Goal: Transaction & Acquisition: Purchase product/service

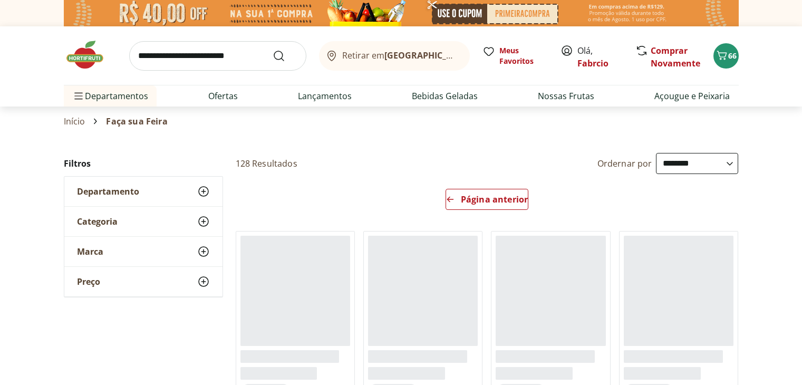
select select "**********"
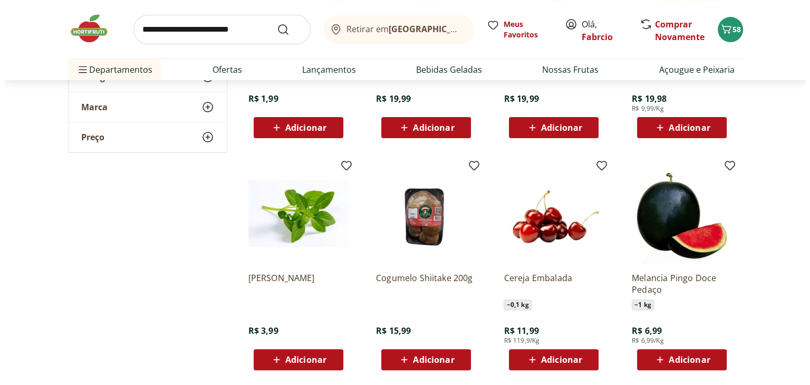
scroll to position [316, 0]
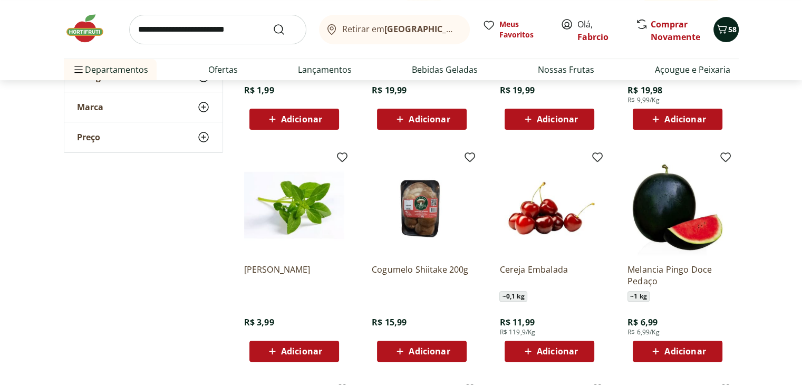
click at [722, 28] on icon "Carrinho" at bounding box center [722, 29] width 13 height 13
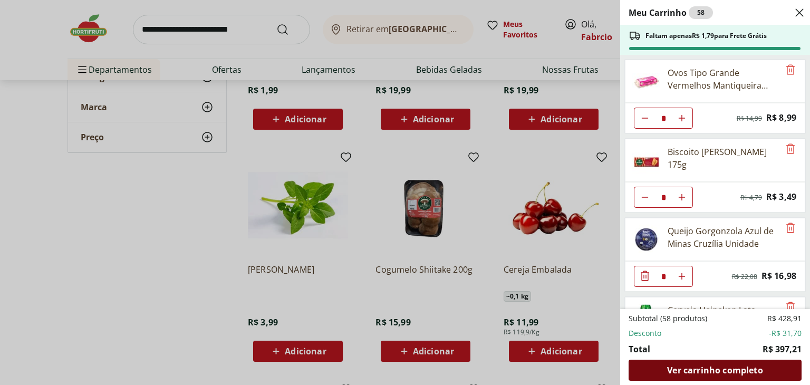
click at [700, 366] on span "Ver carrinho completo" at bounding box center [714, 370] width 95 height 8
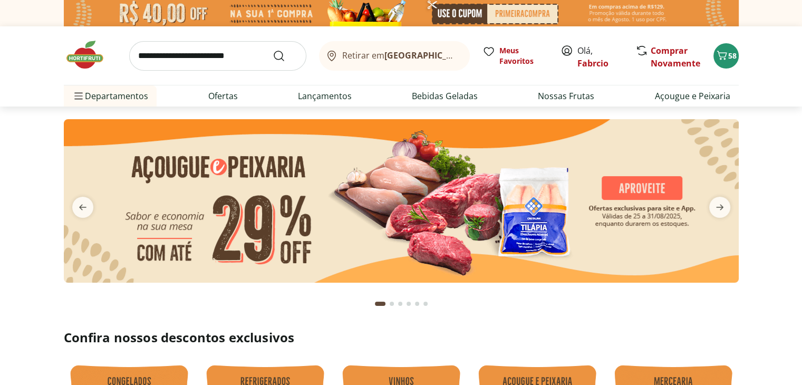
scroll to position [264, 0]
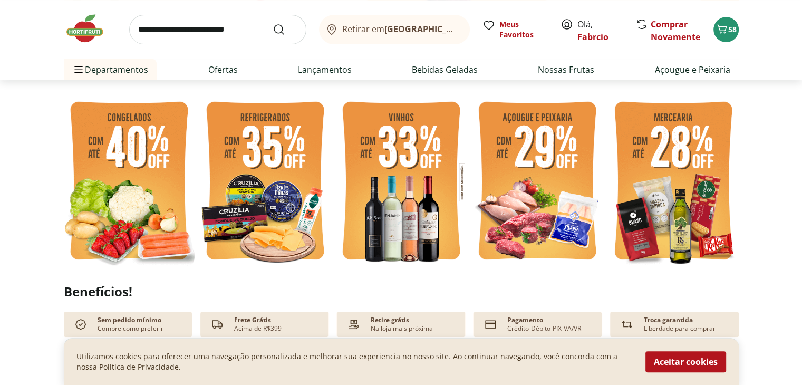
click at [669, 143] on img at bounding box center [673, 182] width 131 height 175
select select "**********"
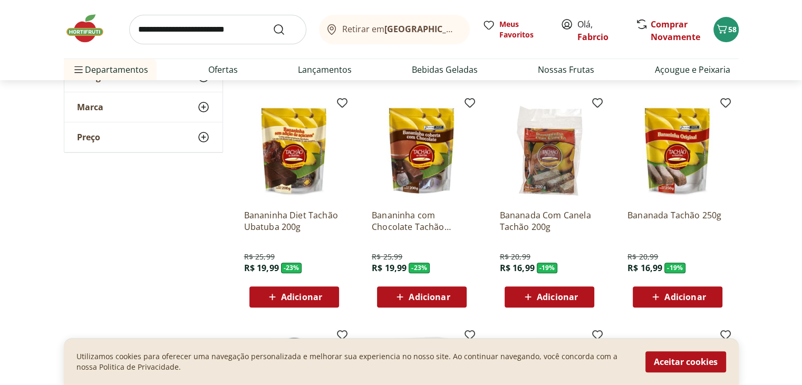
scroll to position [316, 0]
click at [314, 296] on span "Adicionar" at bounding box center [301, 296] width 41 height 8
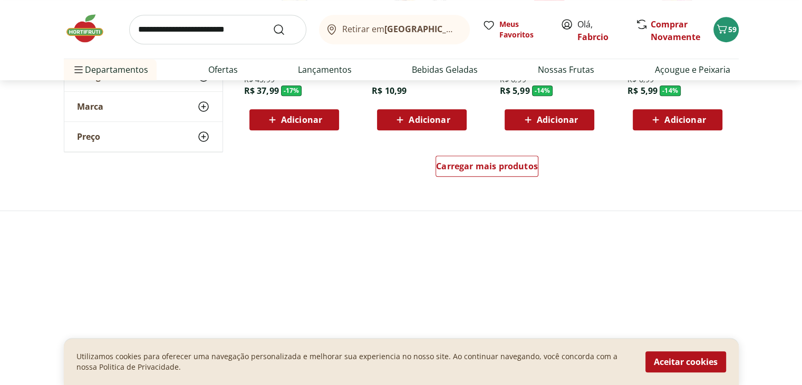
scroll to position [738, 0]
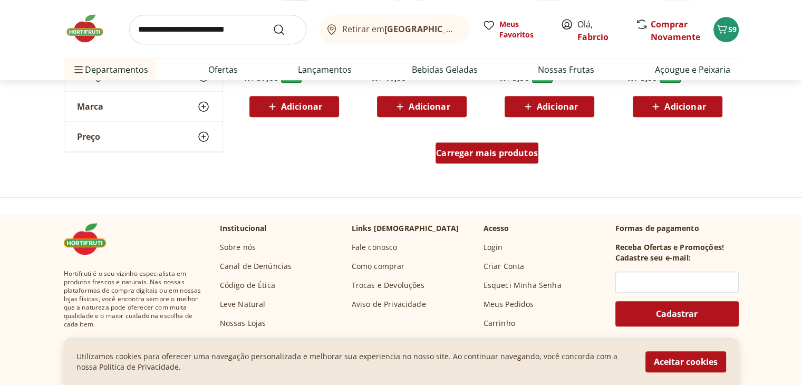
click at [501, 149] on span "Carregar mais produtos" at bounding box center [487, 153] width 102 height 8
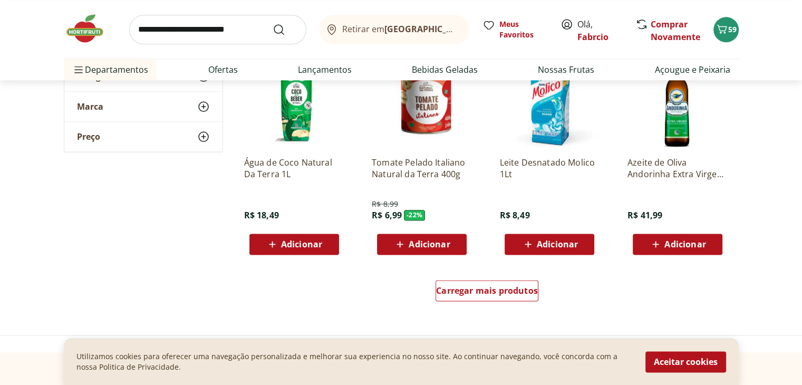
scroll to position [1318, 0]
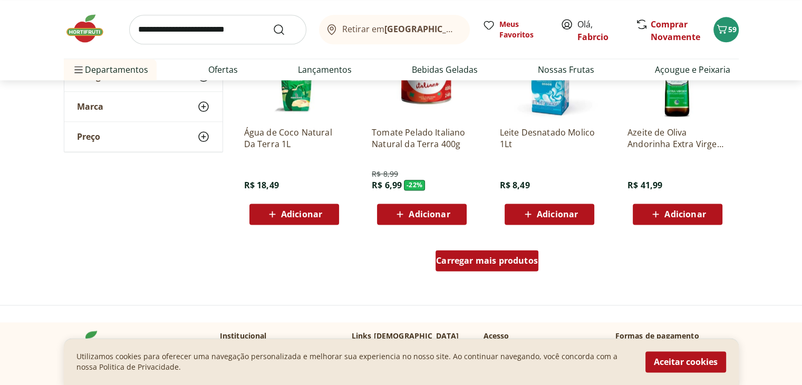
click at [483, 260] on span "Carregar mais produtos" at bounding box center [487, 260] width 102 height 8
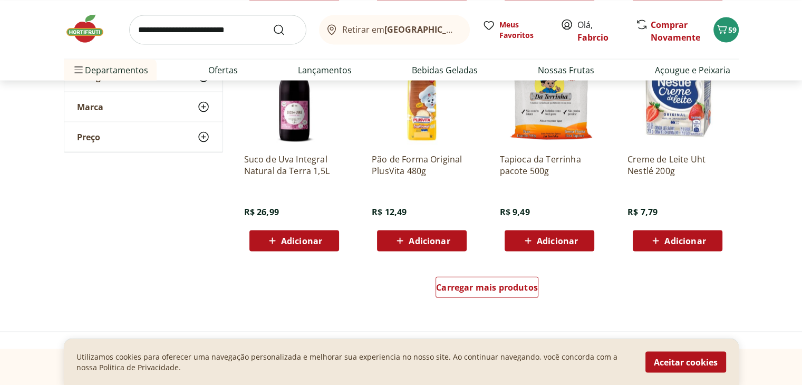
scroll to position [2109, 0]
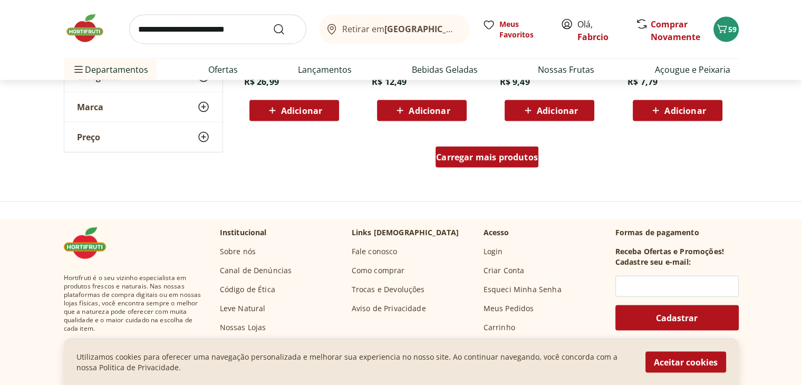
click at [497, 159] on span "Carregar mais produtos" at bounding box center [487, 157] width 102 height 8
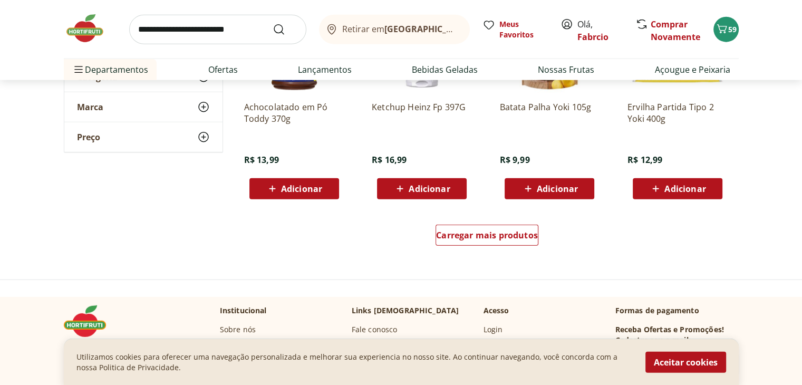
scroll to position [2742, 0]
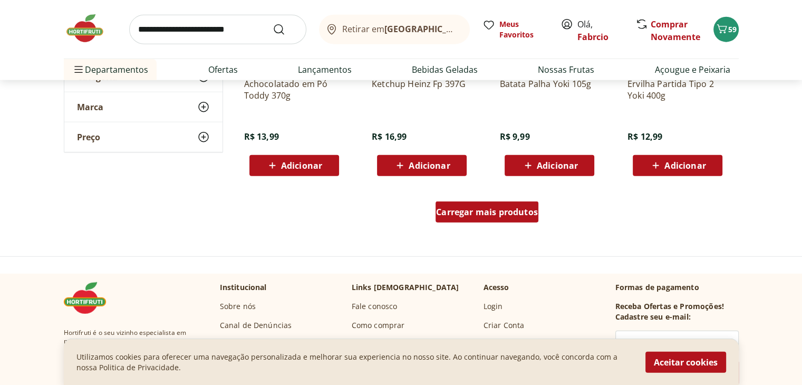
click at [524, 208] on span "Carregar mais produtos" at bounding box center [487, 212] width 102 height 8
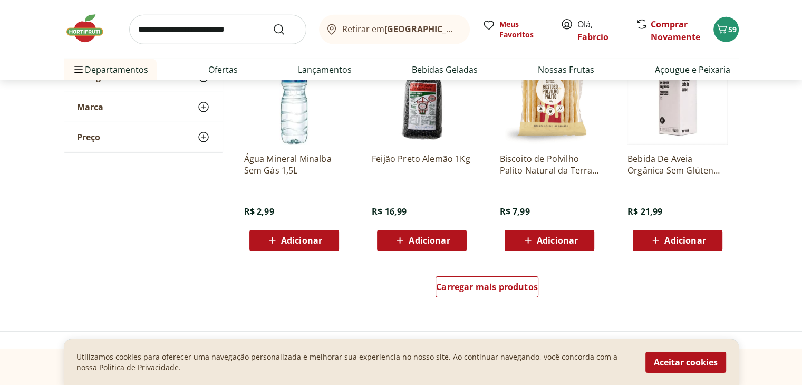
scroll to position [3375, 0]
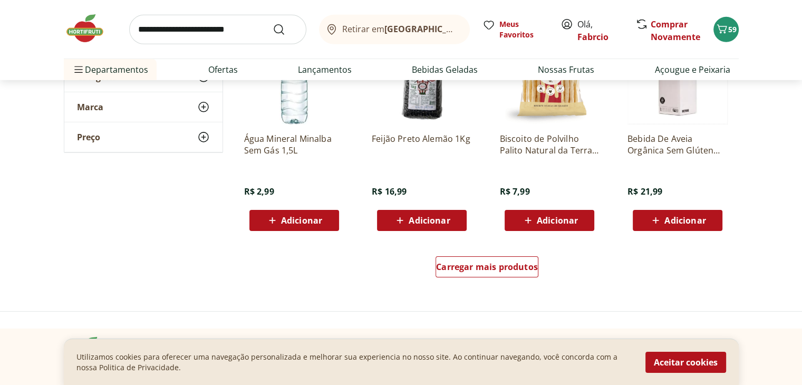
click at [83, 25] on img at bounding box center [90, 29] width 53 height 32
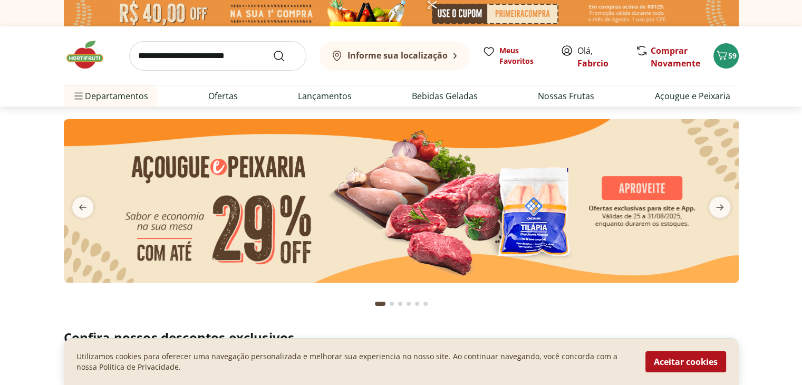
type input "*"
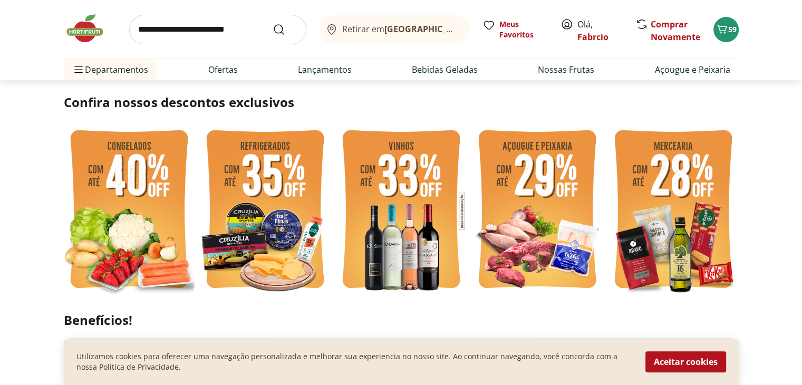
scroll to position [264, 0]
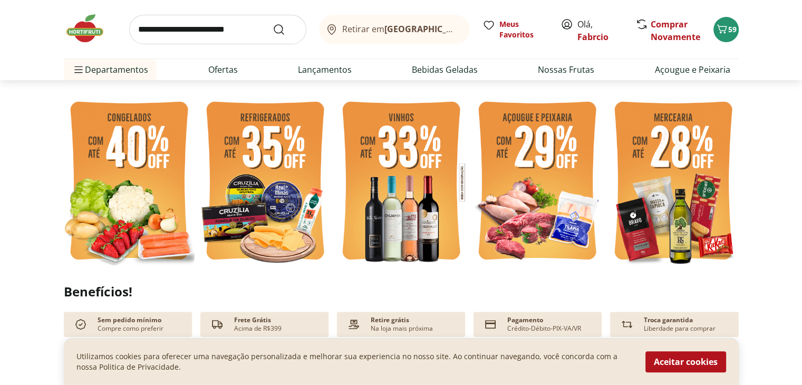
click at [421, 178] on img at bounding box center [401, 182] width 131 height 175
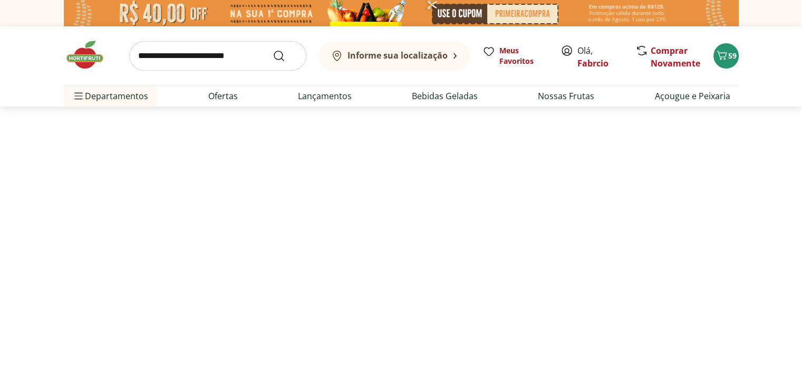
select select "**********"
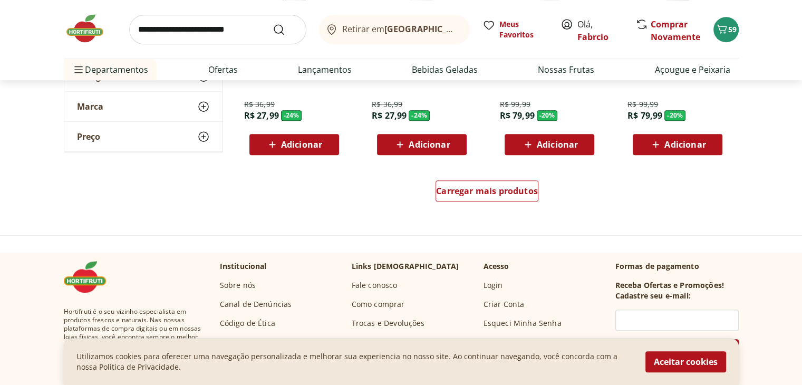
scroll to position [738, 0]
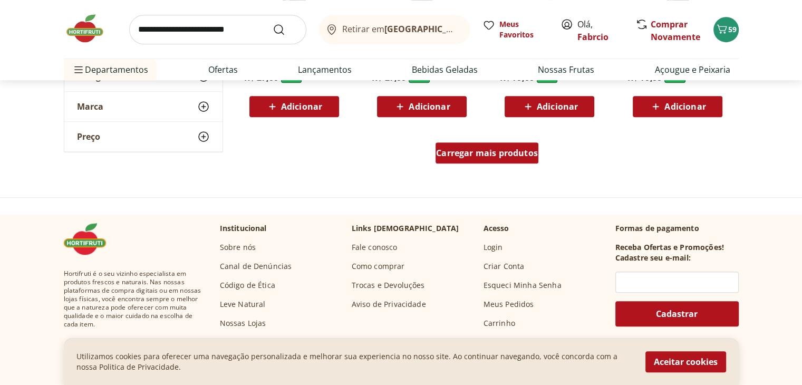
click at [515, 156] on span "Carregar mais produtos" at bounding box center [487, 153] width 102 height 8
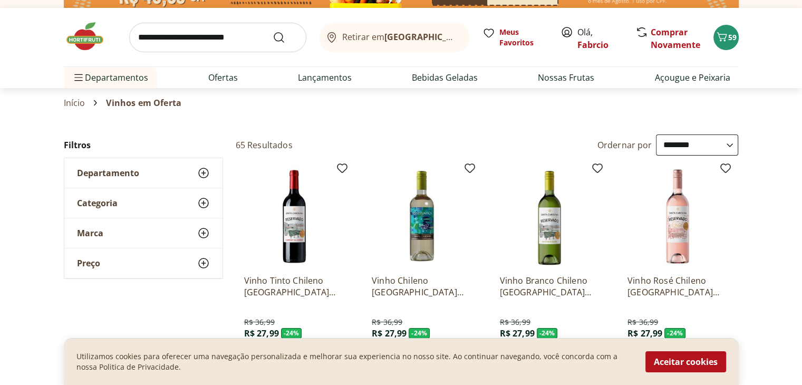
scroll to position [0, 0]
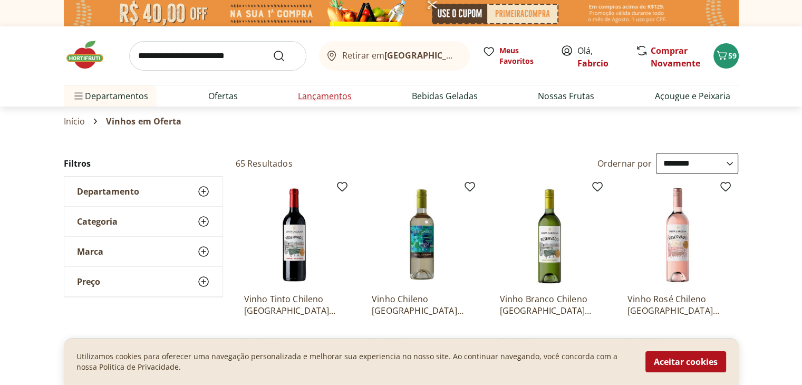
click at [340, 100] on link "Lançamentos" at bounding box center [325, 96] width 54 height 13
select select "**********"
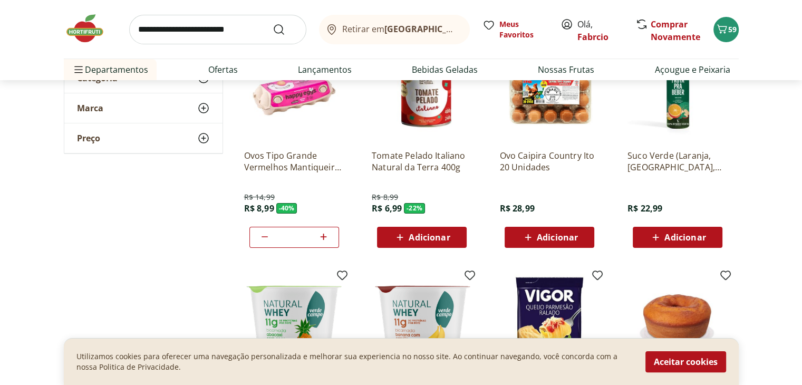
scroll to position [211, 0]
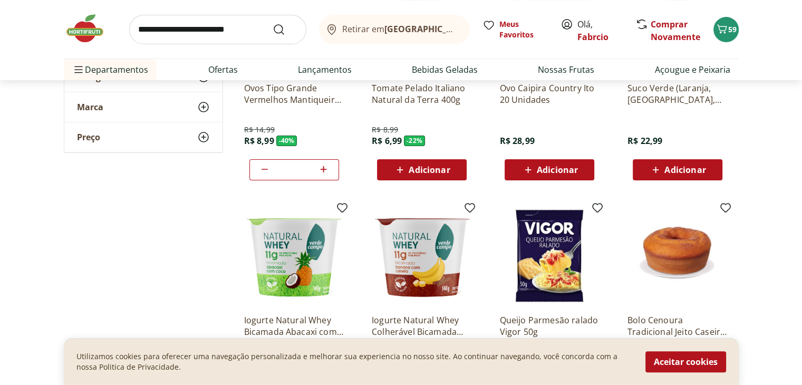
click at [445, 169] on span "Adicionar" at bounding box center [429, 170] width 41 height 8
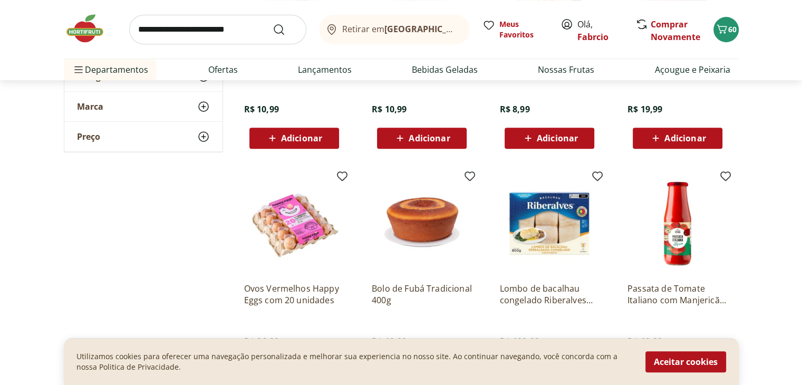
scroll to position [580, 0]
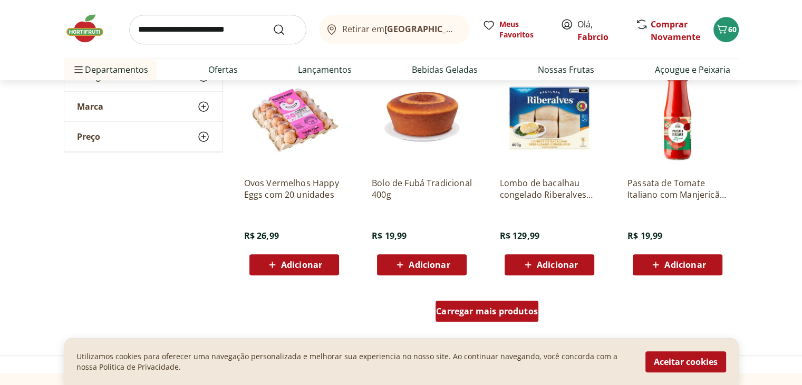
click at [500, 317] on div "Carregar mais produtos" at bounding box center [487, 311] width 103 height 21
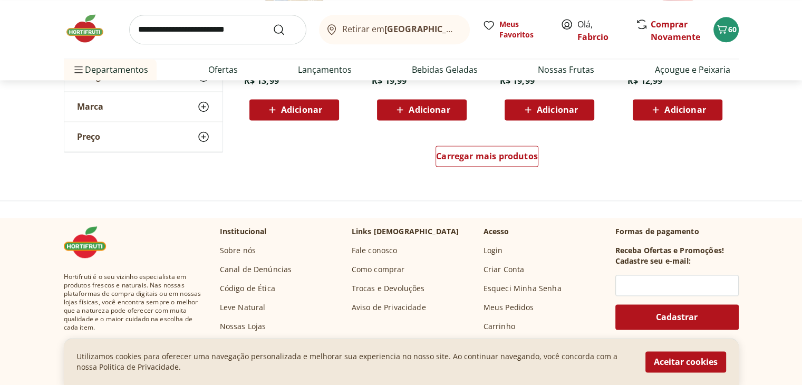
scroll to position [1424, 0]
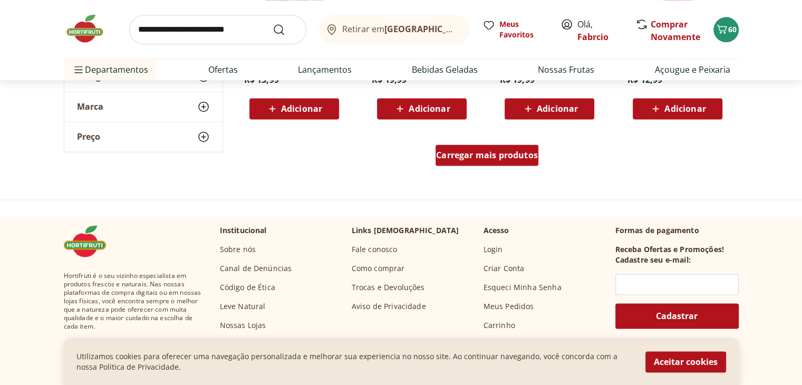
click at [479, 162] on div "Carregar mais produtos" at bounding box center [487, 154] width 103 height 21
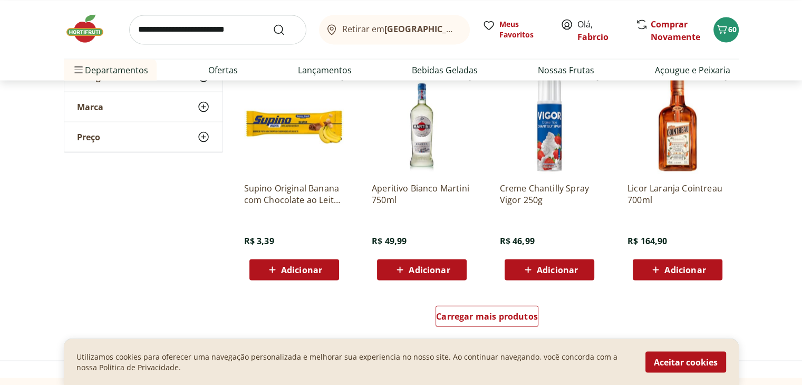
scroll to position [1951, 0]
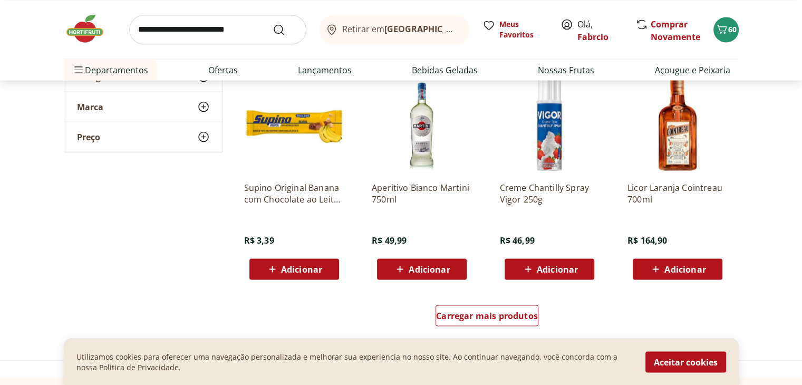
click at [216, 34] on input "search" at bounding box center [217, 30] width 177 height 30
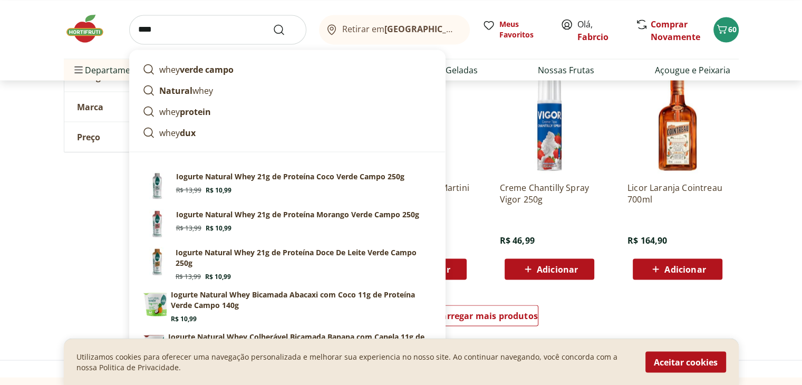
type input "****"
click at [273, 23] on button "Submit Search" at bounding box center [285, 29] width 25 height 13
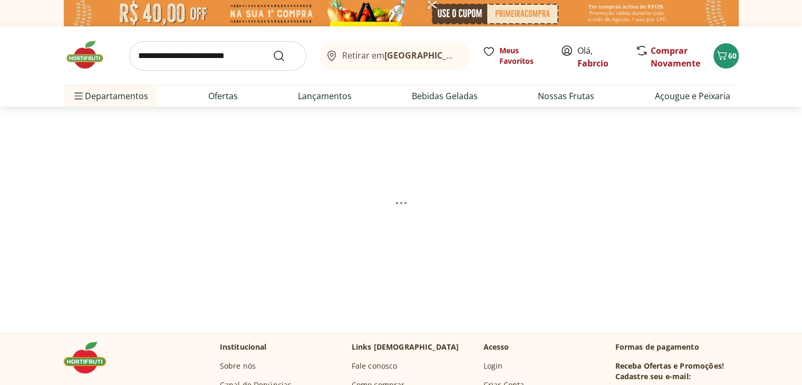
select select "**********"
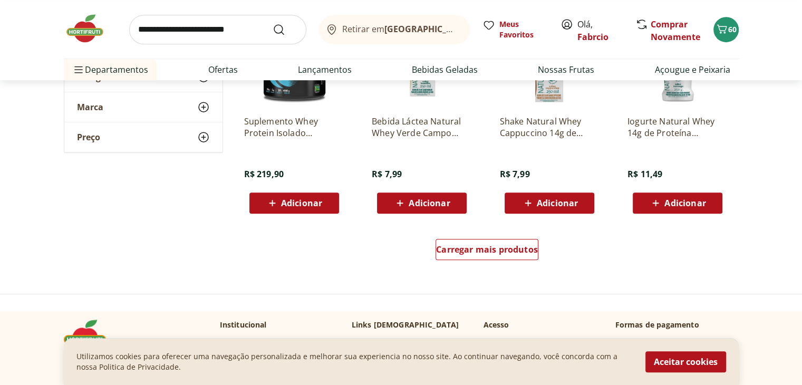
scroll to position [791, 0]
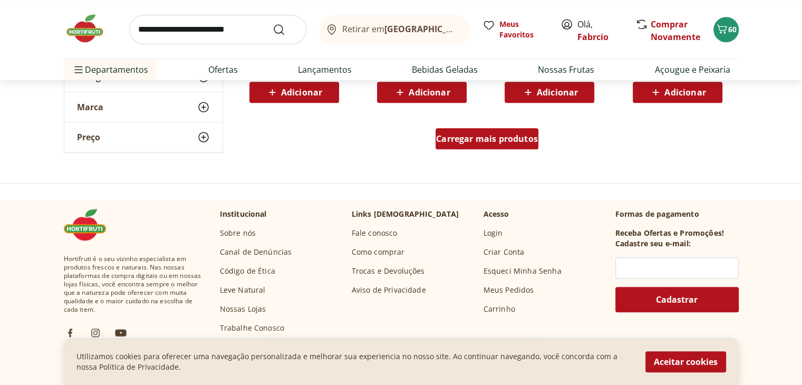
click at [483, 137] on span "Carregar mais produtos" at bounding box center [487, 138] width 102 height 8
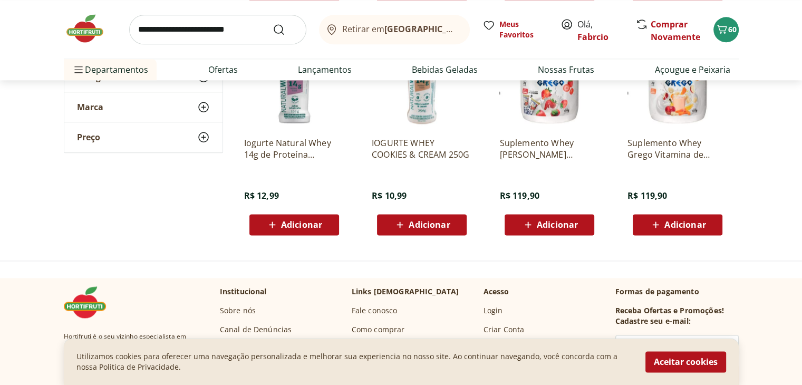
scroll to position [1265, 0]
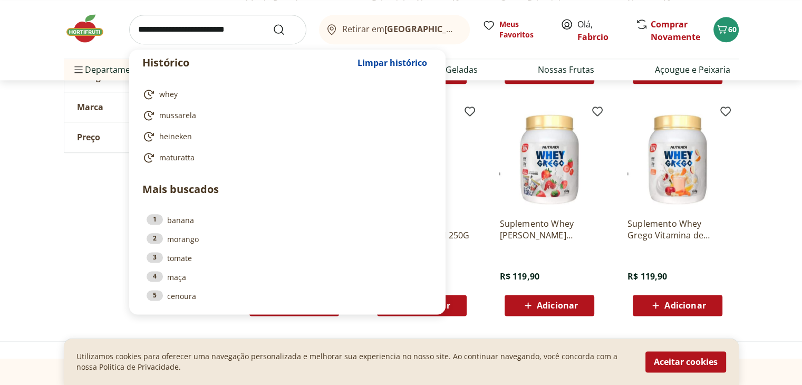
click at [247, 24] on input "search" at bounding box center [217, 30] width 177 height 30
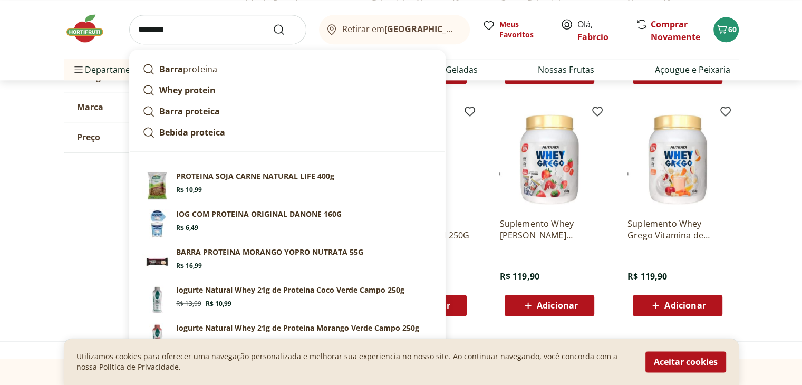
type input "********"
click at [273, 23] on button "Submit Search" at bounding box center [285, 29] width 25 height 13
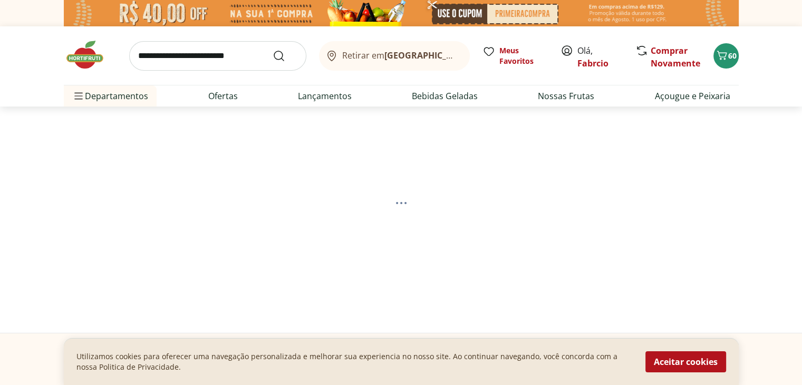
select select "**********"
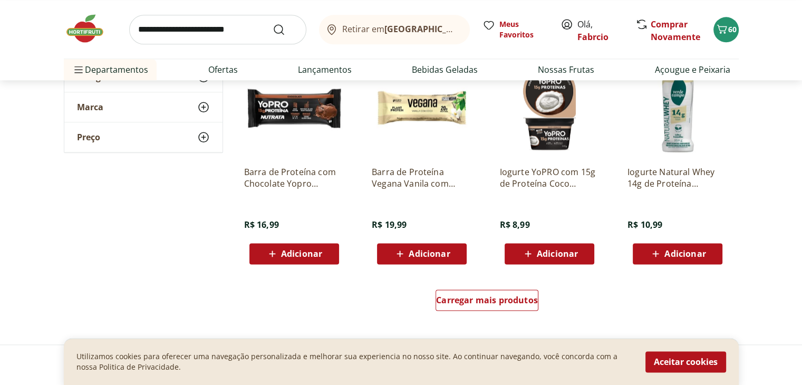
scroll to position [1318, 0]
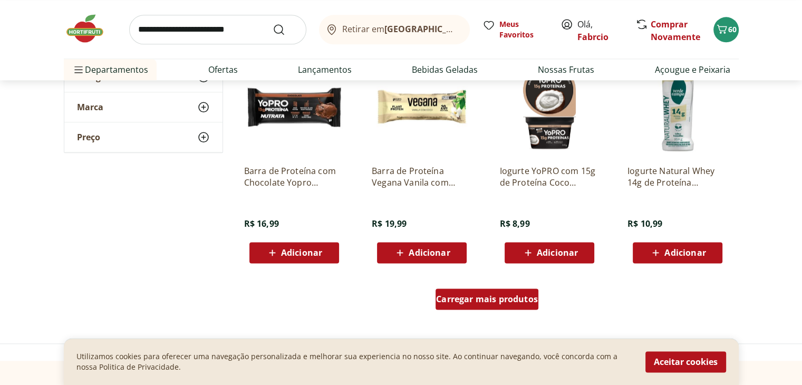
click at [500, 295] on span "Carregar mais produtos" at bounding box center [487, 299] width 102 height 8
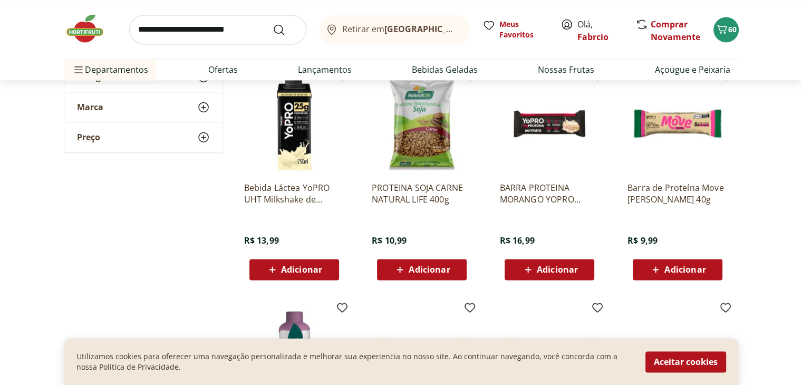
scroll to position [1529, 0]
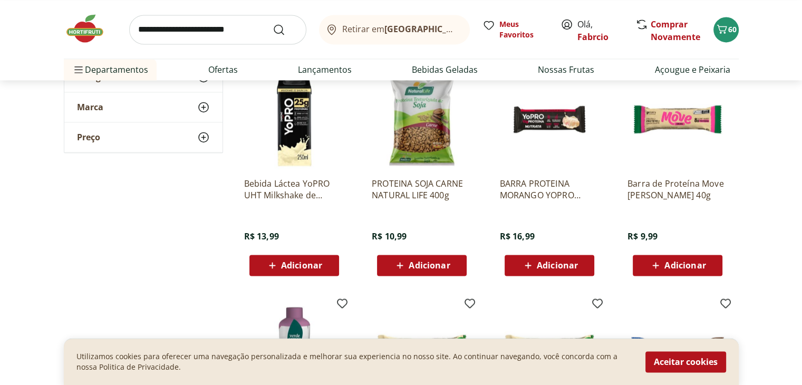
click at [84, 37] on img at bounding box center [90, 29] width 53 height 32
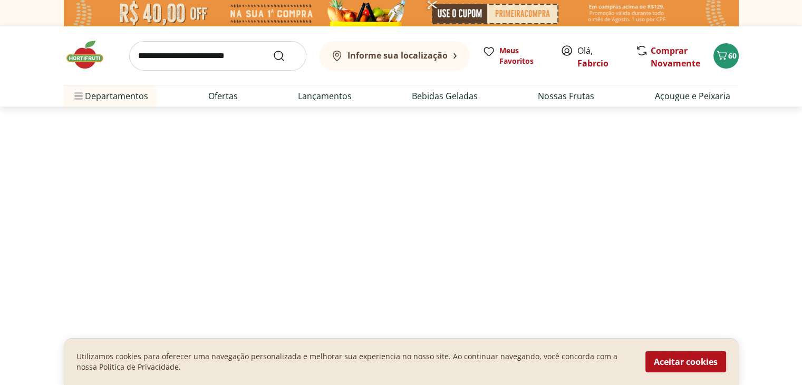
type input "*"
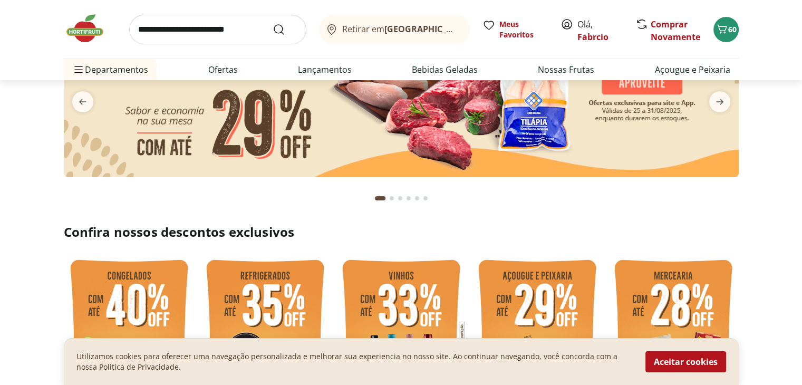
scroll to position [53, 0]
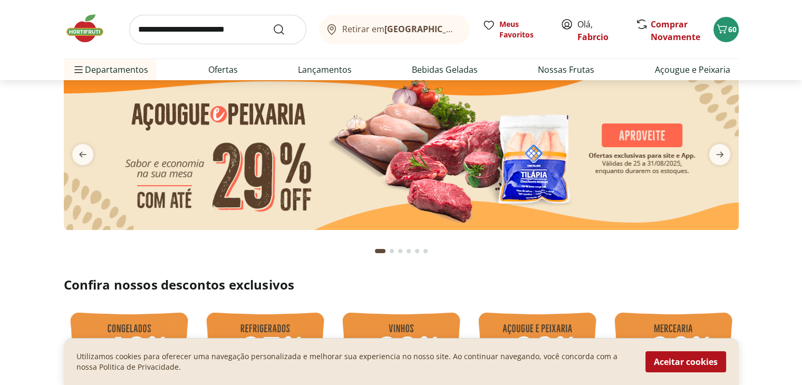
click at [434, 173] on img at bounding box center [401, 147] width 675 height 163
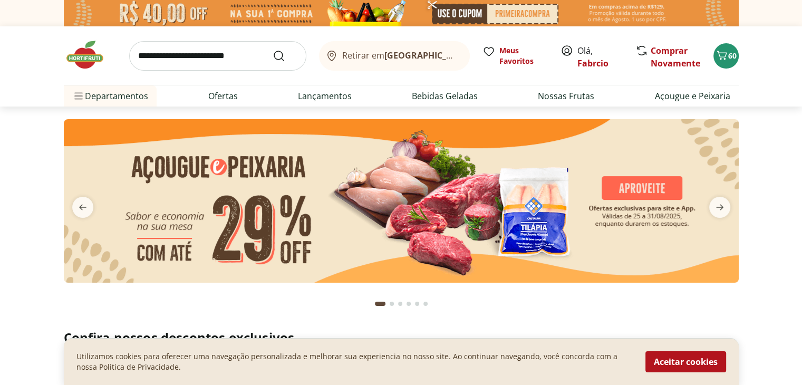
select select "**********"
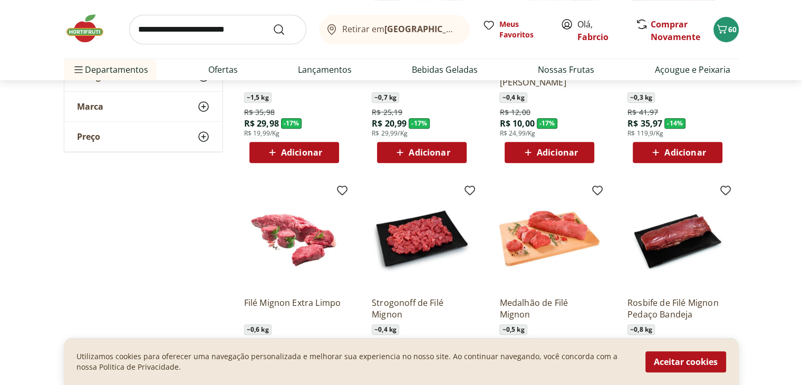
scroll to position [580, 0]
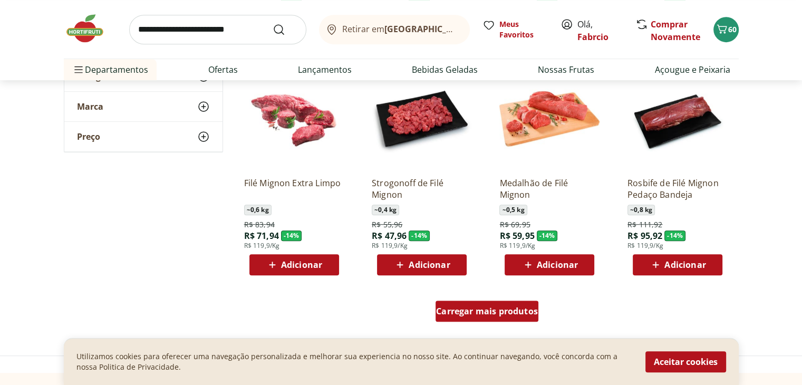
click at [505, 307] on span "Carregar mais produtos" at bounding box center [487, 311] width 102 height 8
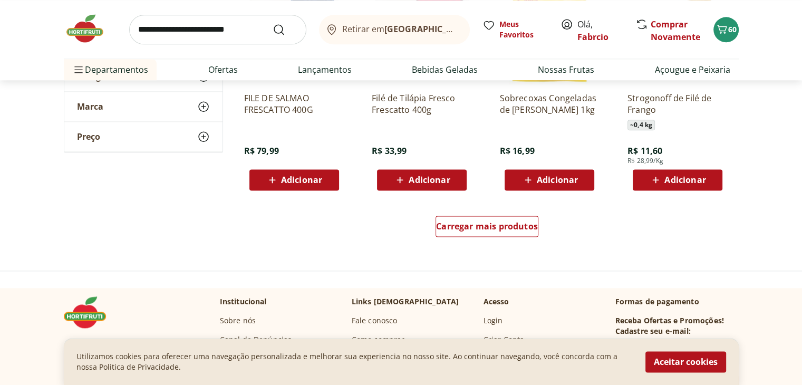
scroll to position [1371, 0]
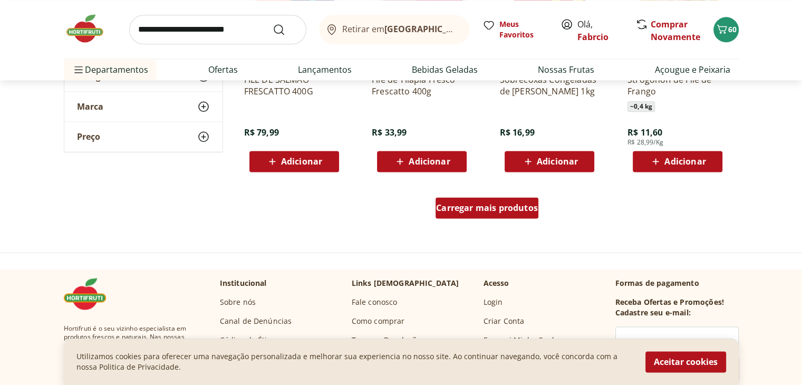
click at [494, 210] on span "Carregar mais produtos" at bounding box center [487, 208] width 102 height 8
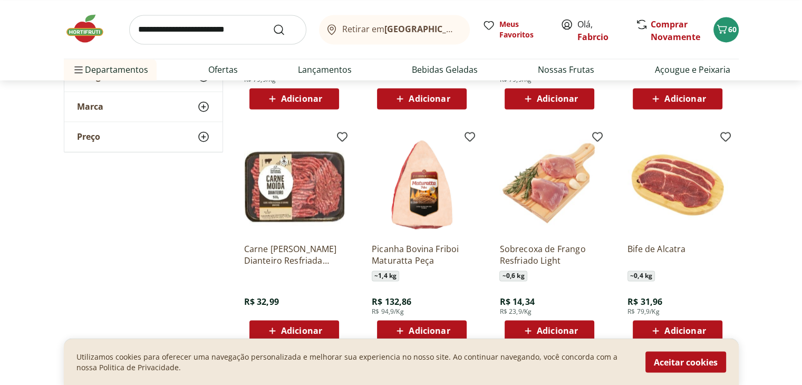
scroll to position [1687, 0]
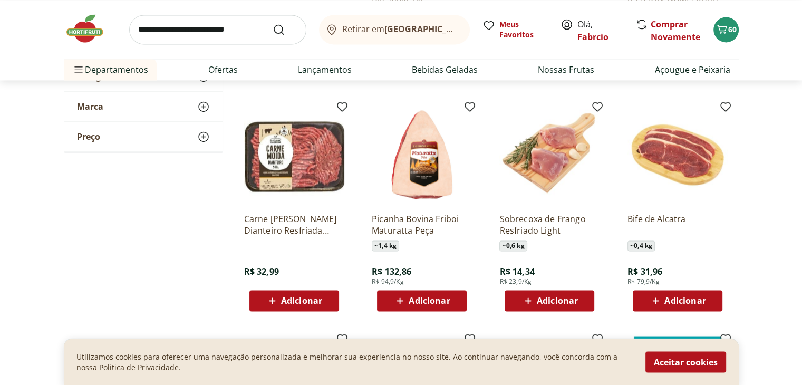
click at [441, 299] on span "Adicionar" at bounding box center [429, 300] width 41 height 8
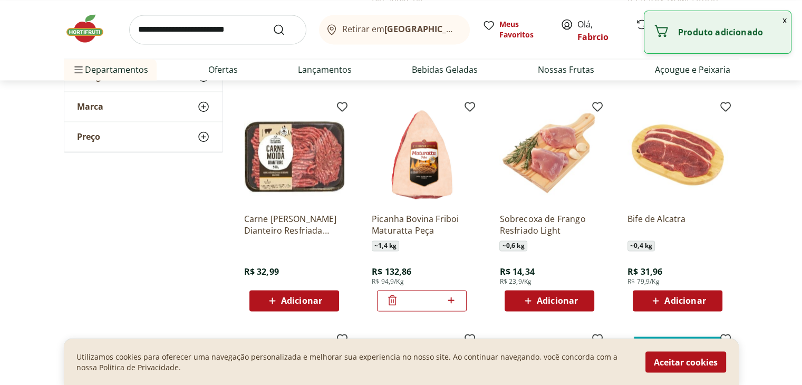
click at [221, 28] on input "search" at bounding box center [217, 30] width 177 height 30
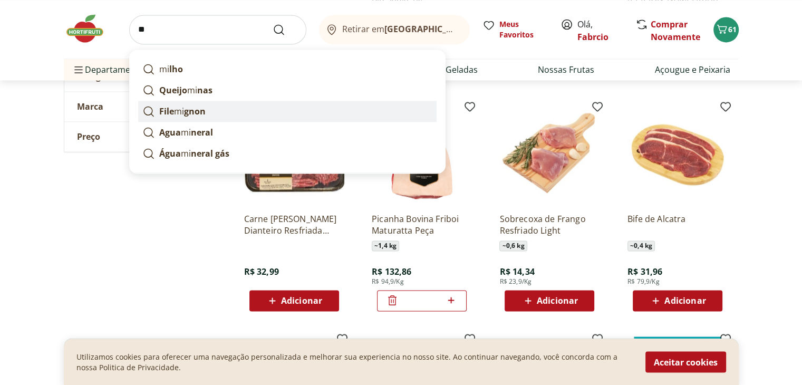
click at [189, 112] on strong "gnon" at bounding box center [195, 111] width 22 height 12
type input "**********"
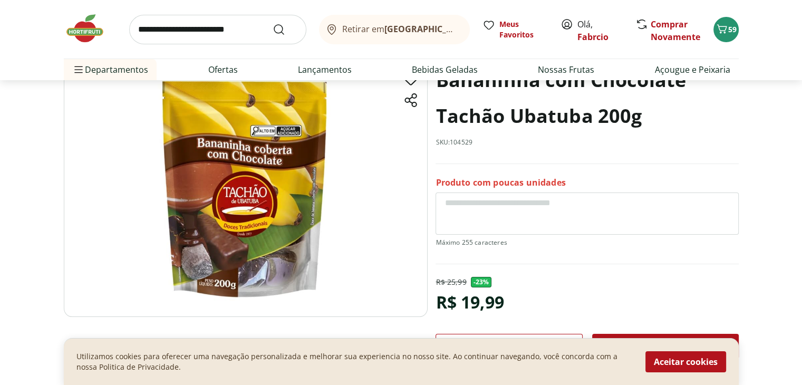
scroll to position [53, 0]
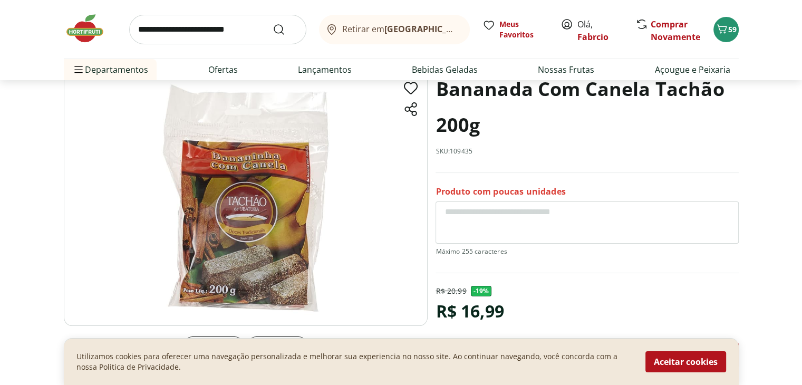
scroll to position [53, 0]
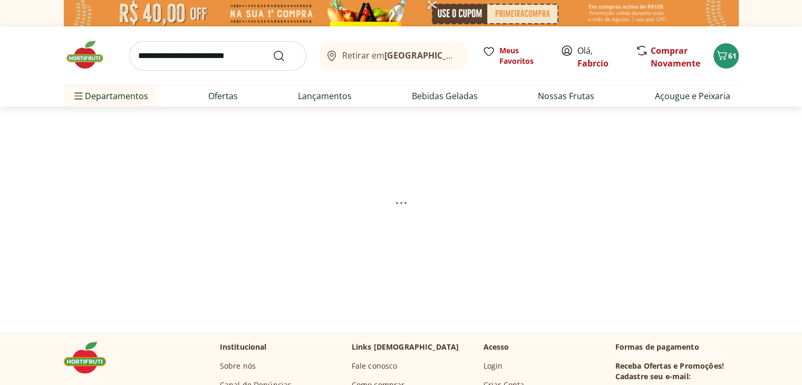
select select "**********"
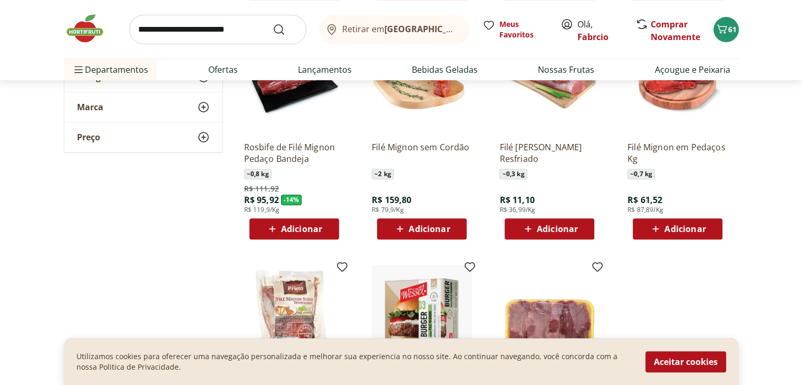
scroll to position [422, 0]
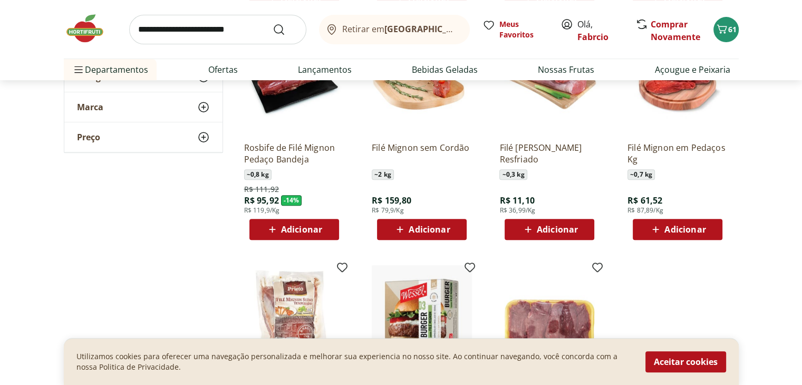
click at [684, 227] on span "Adicionar" at bounding box center [684, 229] width 41 height 8
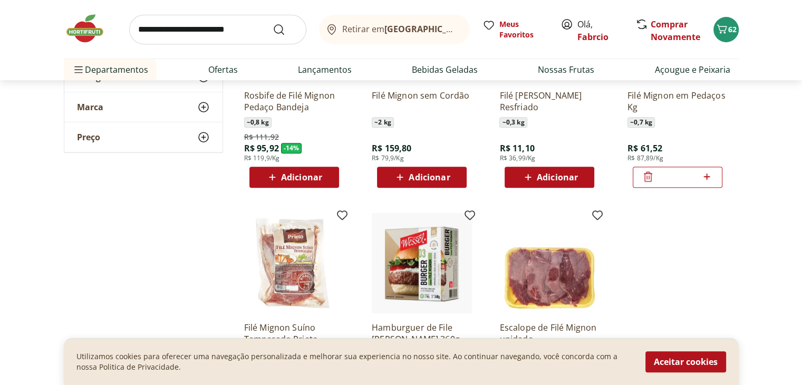
scroll to position [475, 0]
click at [563, 177] on span "Adicionar" at bounding box center [557, 176] width 41 height 8
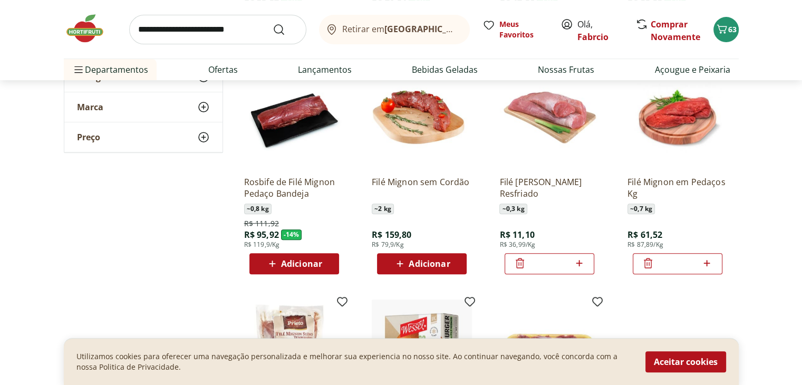
scroll to position [369, 0]
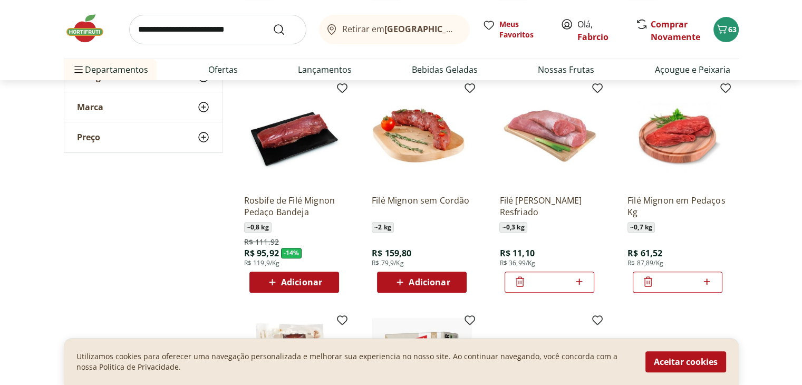
click at [520, 286] on icon at bounding box center [520, 281] width 13 height 13
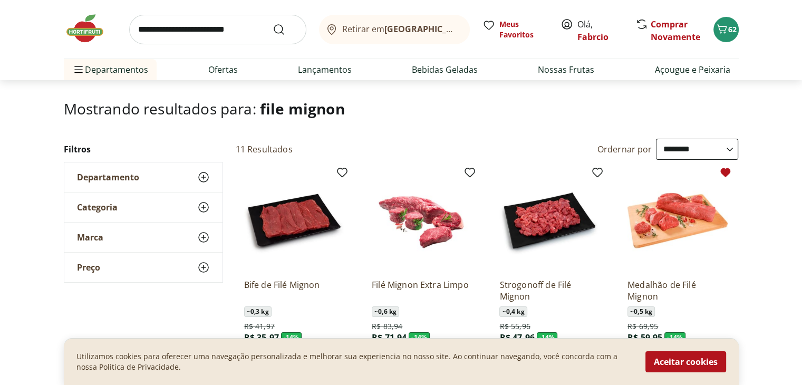
scroll to position [105, 0]
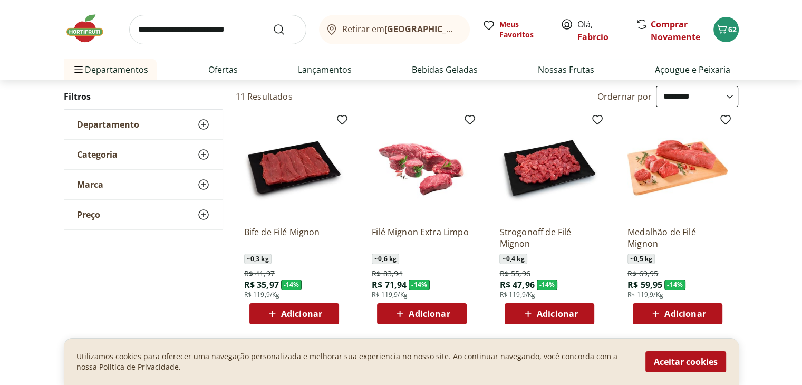
click at [194, 33] on input "search" at bounding box center [217, 30] width 177 height 30
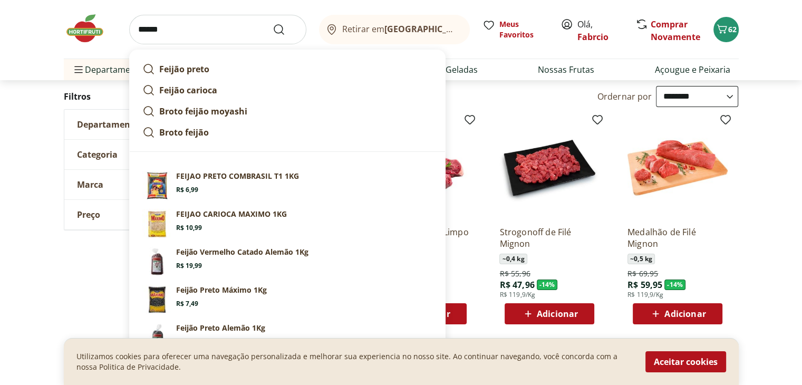
type input "******"
click at [273, 23] on button "Submit Search" at bounding box center [285, 29] width 25 height 13
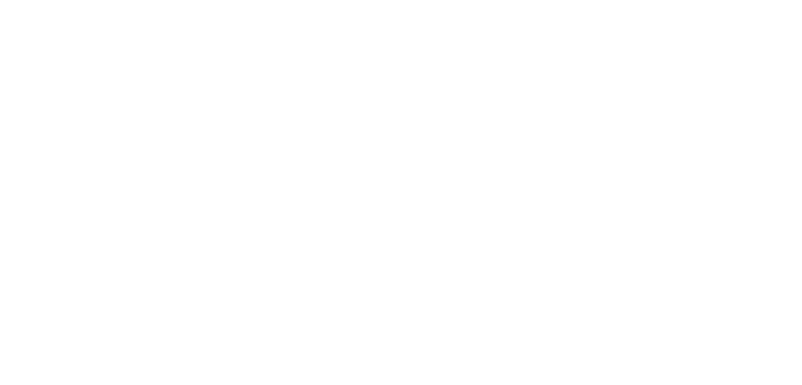
select select "**********"
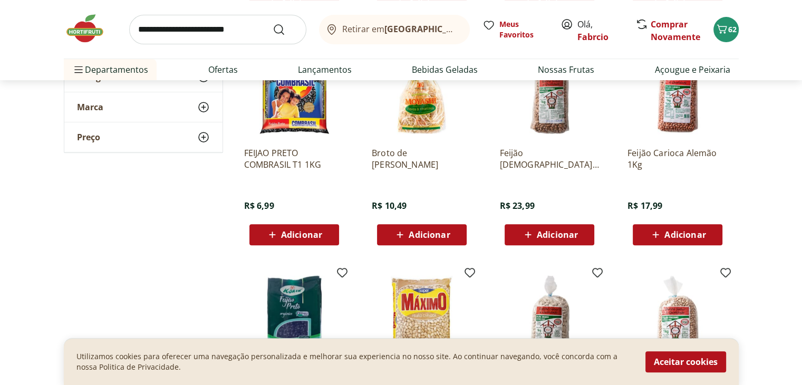
scroll to position [422, 0]
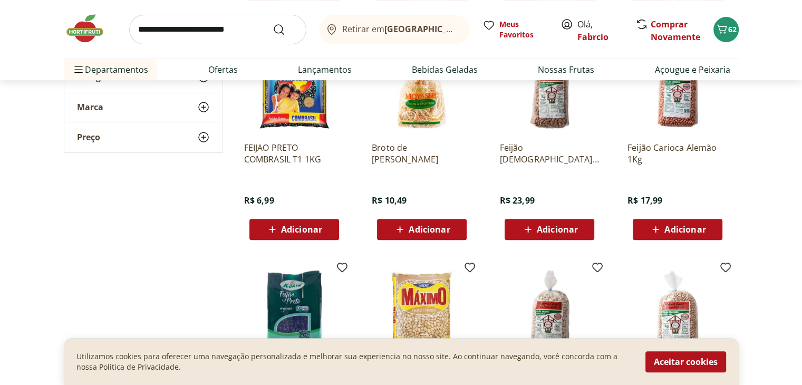
click at [314, 225] on span "Adicionar" at bounding box center [301, 229] width 41 height 8
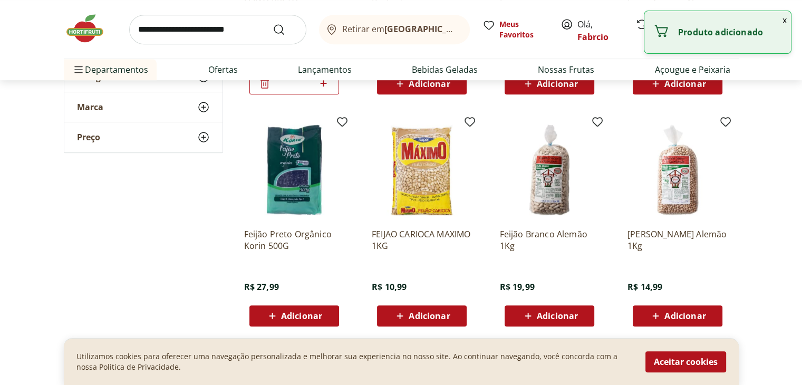
scroll to position [580, 0]
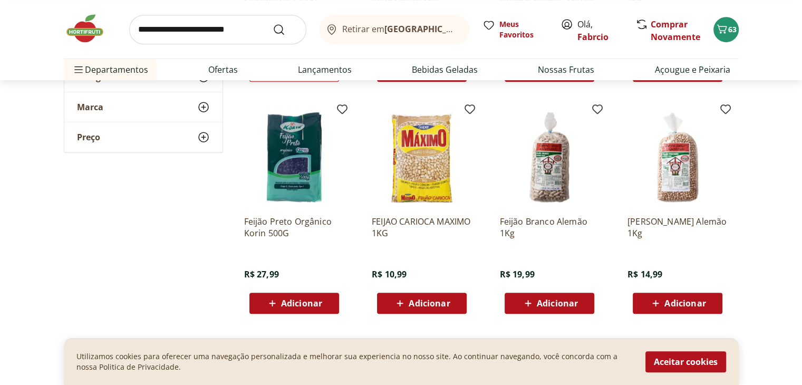
click at [79, 28] on img at bounding box center [90, 29] width 53 height 32
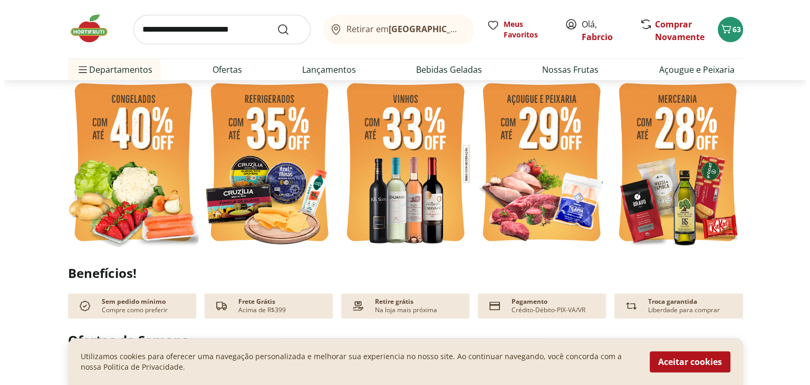
scroll to position [316, 0]
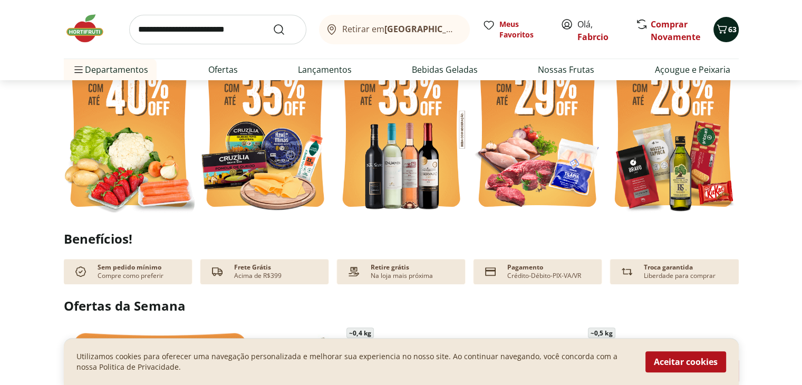
click at [730, 28] on span "63" at bounding box center [732, 29] width 8 height 10
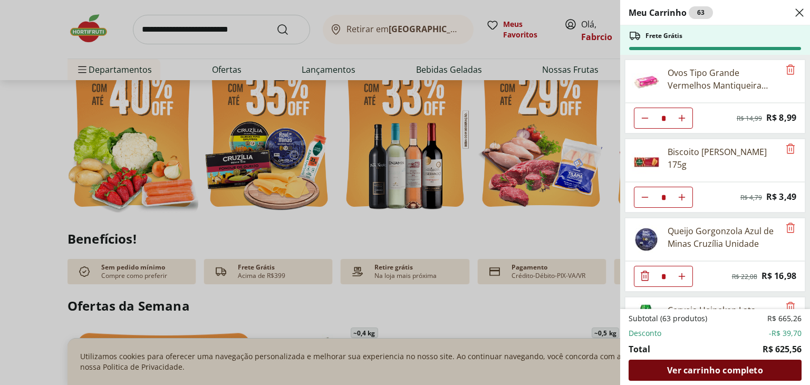
click at [709, 368] on span "Ver carrinho completo" at bounding box center [714, 370] width 95 height 8
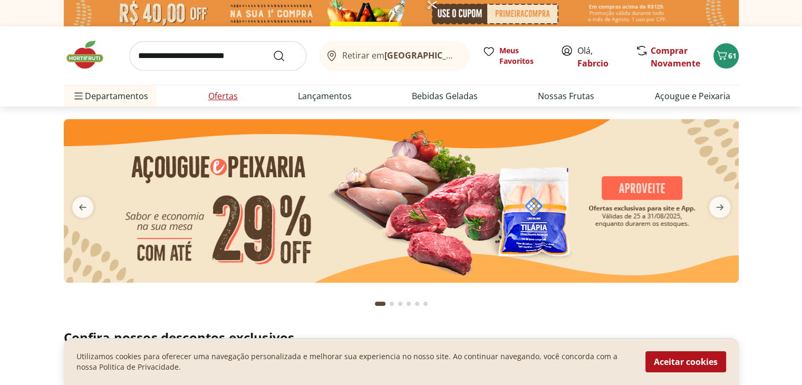
click at [225, 100] on link "Ofertas" at bounding box center [223, 96] width 30 height 13
select select "**********"
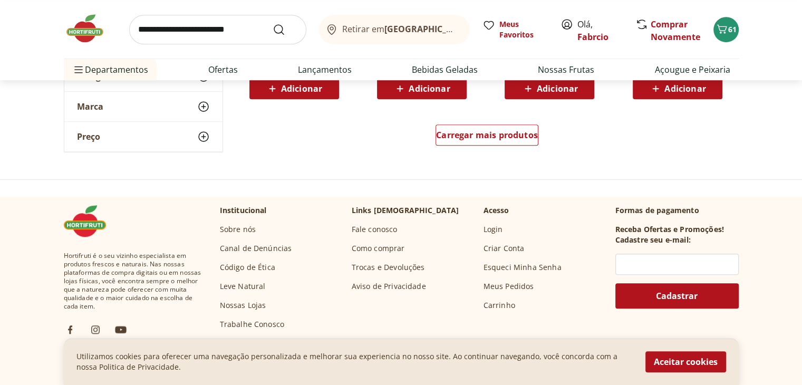
scroll to position [738, 0]
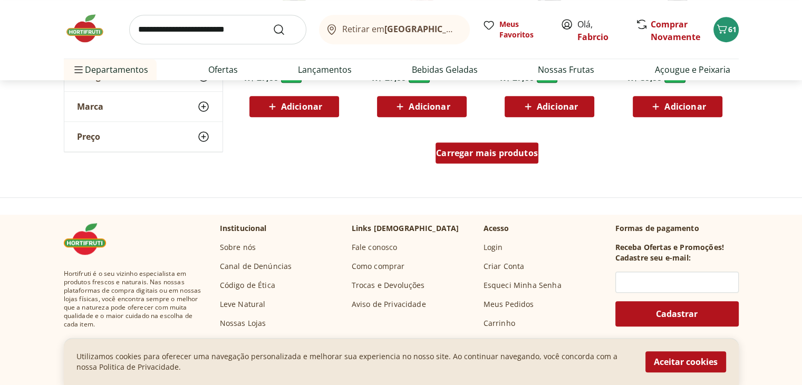
click at [471, 157] on span "Carregar mais produtos" at bounding box center [487, 153] width 102 height 8
